Goal: Task Accomplishment & Management: Use online tool/utility

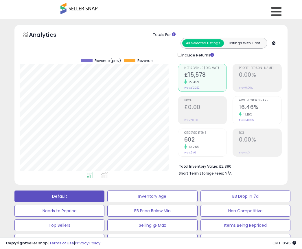
select select "*"
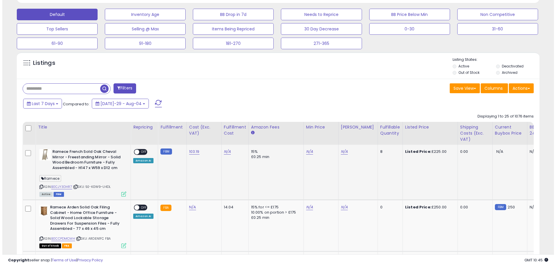
scroll to position [119, 303]
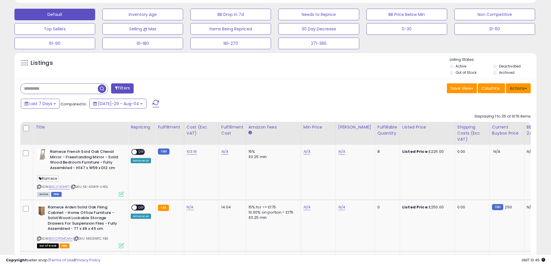
click at [302, 88] on span at bounding box center [526, 88] width 2 height 1
click at [302, 100] on div "Last 7 Days Compared to: [DATE]-29 - Aug-04" at bounding box center [210, 104] width 383 height 13
click at [119, 90] on button "Filters" at bounding box center [122, 88] width 23 height 10
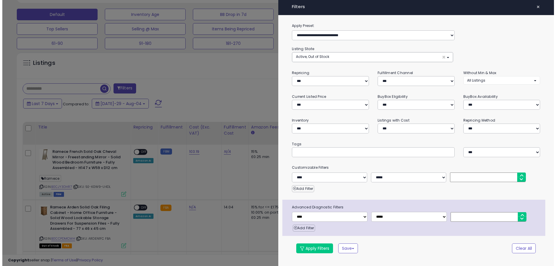
scroll to position [119, 306]
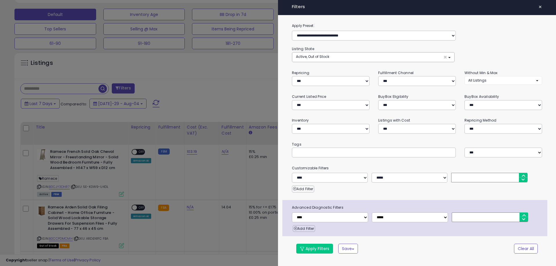
click at [218, 82] on div at bounding box center [278, 133] width 556 height 266
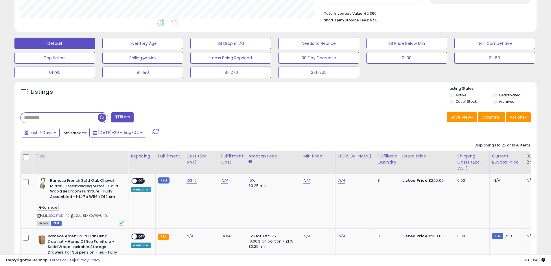
scroll to position [119, 303]
click at [302, 114] on button "Actions" at bounding box center [518, 117] width 25 height 10
click at [213, 115] on div "Filters" at bounding box center [146, 118] width 260 height 12
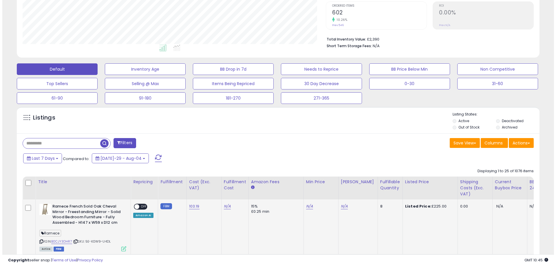
scroll to position [116, 0]
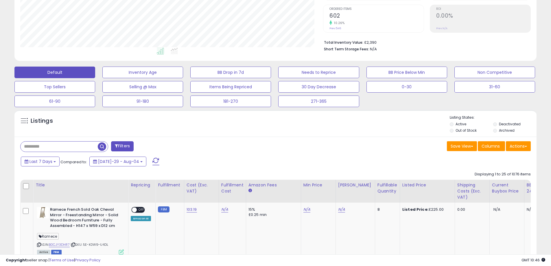
click at [122, 147] on button "Filters" at bounding box center [122, 146] width 23 height 10
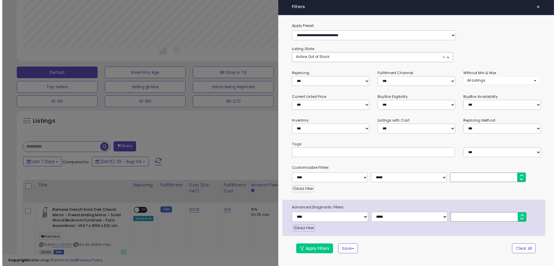
scroll to position [119, 306]
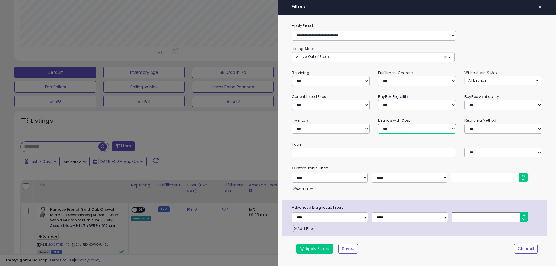
click at [302, 127] on select "**********" at bounding box center [417, 129] width 78 height 10
click at [302, 124] on select "**********" at bounding box center [417, 129] width 78 height 10
click at [302, 129] on select "**********" at bounding box center [417, 129] width 78 height 10
drag, startPoint x: 311, startPoint y: 247, endPoint x: 299, endPoint y: 214, distance: 35.3
click at [302, 247] on button "Apply Filters" at bounding box center [314, 249] width 37 height 10
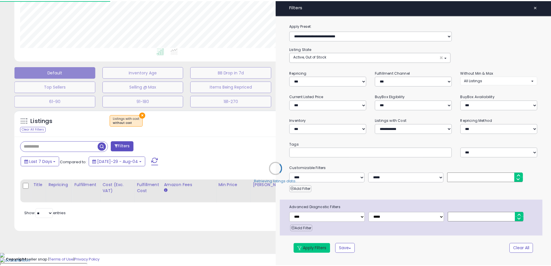
scroll to position [107, 0]
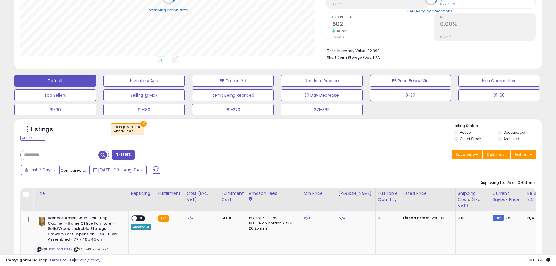
click at [132, 125] on span "Listings with cost : without cost" at bounding box center [127, 129] width 27 height 9
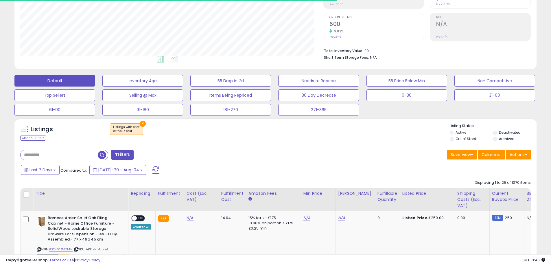
click at [146, 125] on div "×" at bounding box center [276, 131] width 347 height 16
click at [140, 123] on button "×" at bounding box center [143, 124] width 6 height 6
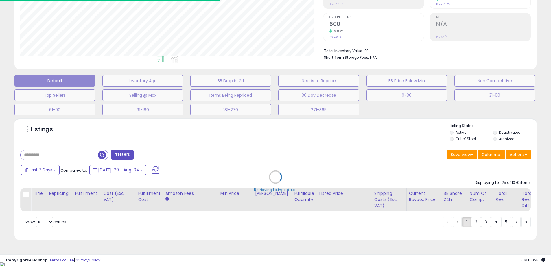
select select "***"
click at [126, 155] on div "Retrieving listings data.." at bounding box center [277, 181] width 535 height 132
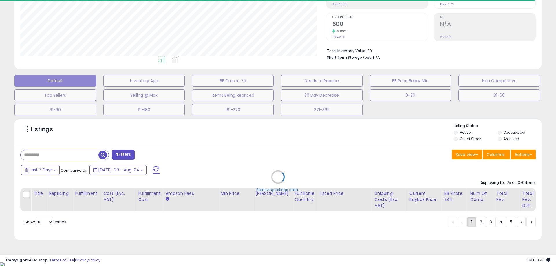
select select "*"
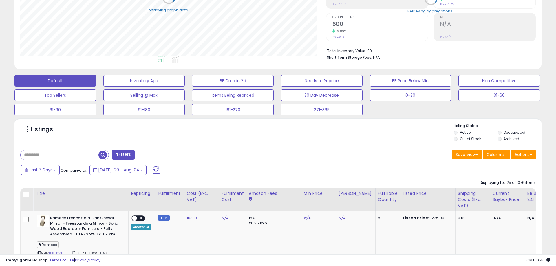
click at [125, 153] on button "Filters" at bounding box center [123, 155] width 23 height 10
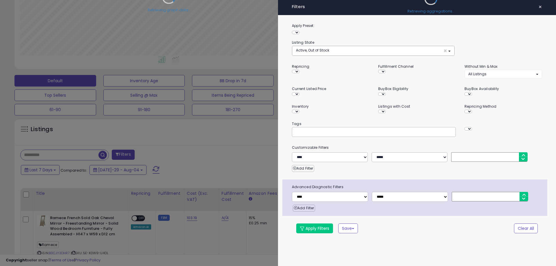
scroll to position [289331, 289144]
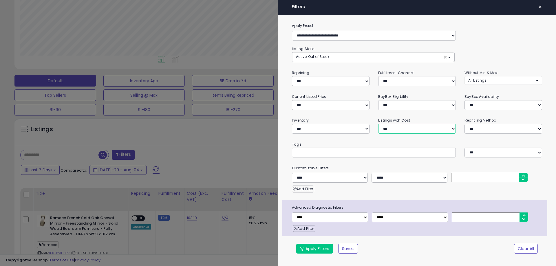
click at [302, 132] on select "**********" at bounding box center [417, 129] width 78 height 10
select select "*********"
click at [302, 124] on select "**********" at bounding box center [417, 129] width 78 height 10
drag, startPoint x: 315, startPoint y: 241, endPoint x: 318, endPoint y: 241, distance: 3.8
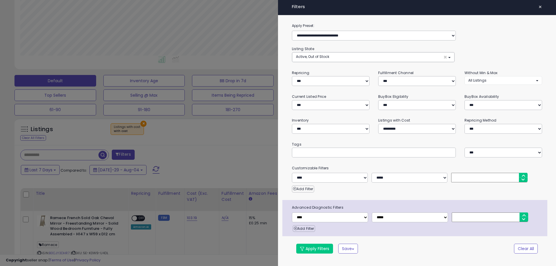
click at [302, 241] on div "**********" at bounding box center [417, 142] width 278 height 239
click at [302, 247] on button "Apply Filters" at bounding box center [314, 249] width 37 height 10
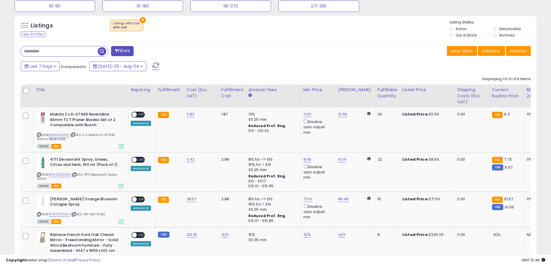
scroll to position [192, 0]
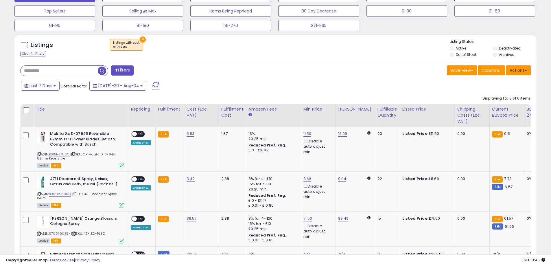
click at [302, 70] on button "Actions" at bounding box center [518, 70] width 25 height 10
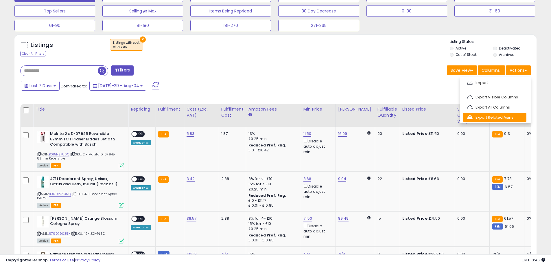
click at [302, 116] on link "Export Related Asins" at bounding box center [494, 117] width 63 height 9
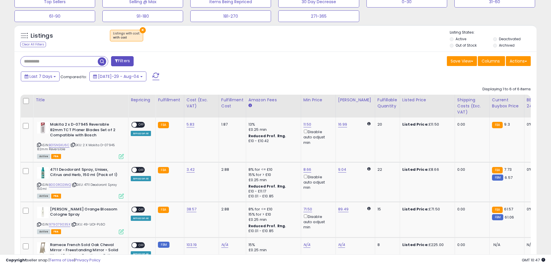
scroll to position [203, 0]
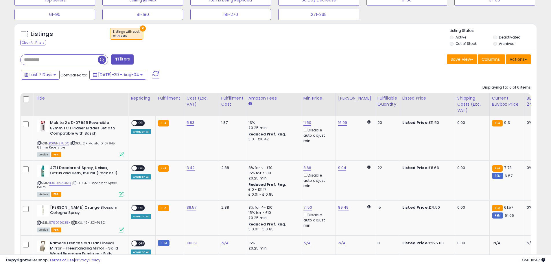
click at [302, 60] on button "Actions" at bounding box center [518, 59] width 25 height 10
click at [302, 95] on link "Export All Columns" at bounding box center [494, 96] width 63 height 9
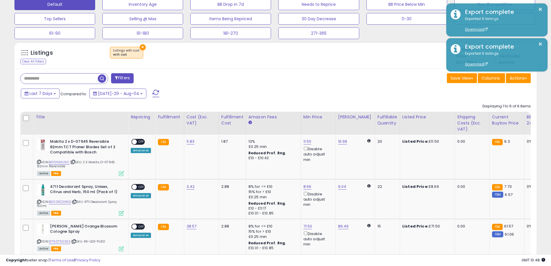
scroll to position [174, 0]
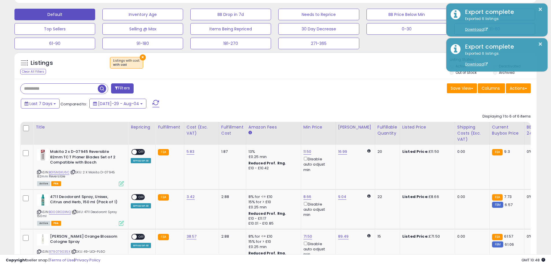
click at [141, 58] on button "×" at bounding box center [143, 57] width 6 height 6
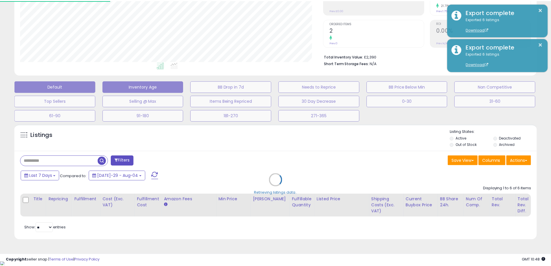
scroll to position [119, 306]
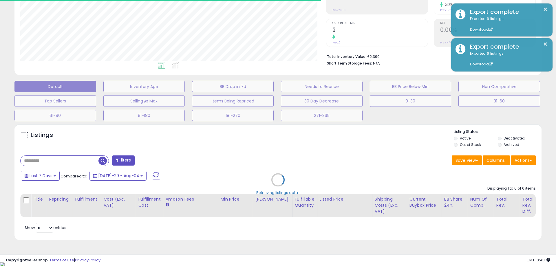
click at [132, 157] on div "Retrieving listings data.." at bounding box center [277, 184] width 535 height 126
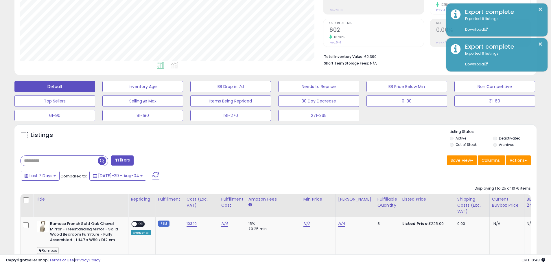
scroll to position [119, 303]
drag, startPoint x: 375, startPoint y: 57, endPoint x: 364, endPoint y: 56, distance: 11.0
click at [302, 56] on li "Total Inventory Value: £2,390" at bounding box center [425, 56] width 203 height 7
